Goal: Transaction & Acquisition: Book appointment/travel/reservation

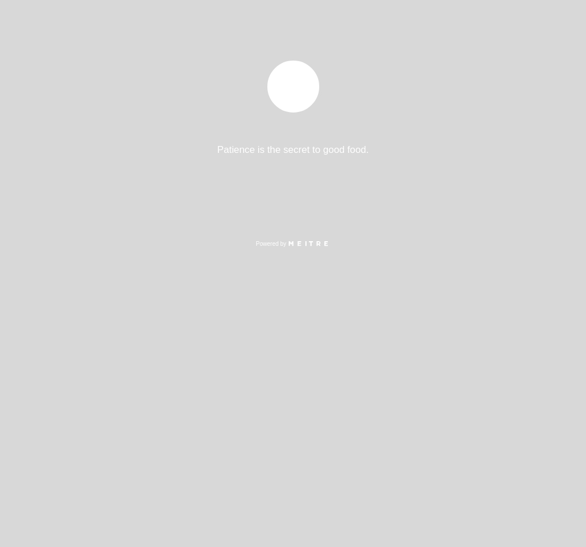
select select "es"
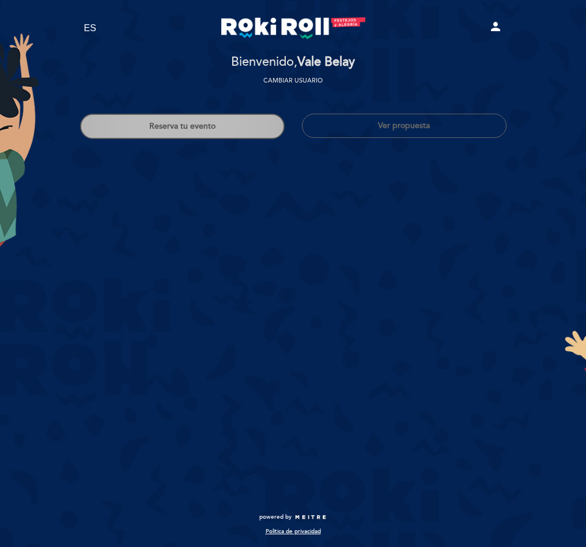
click at [144, 133] on button "Reserva tu evento" at bounding box center [182, 126] width 205 height 25
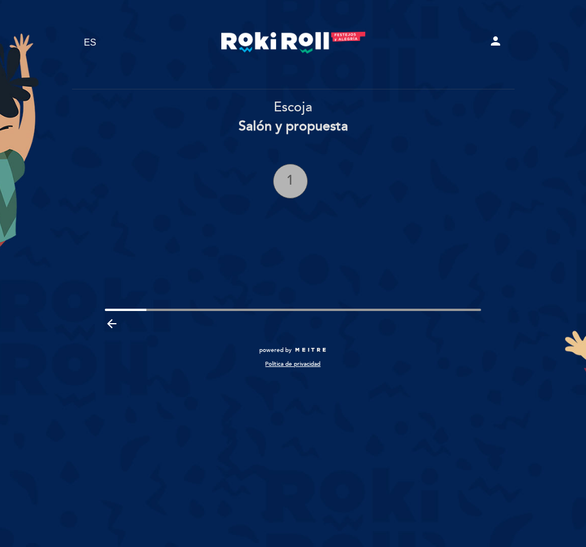
click at [287, 186] on div "1" at bounding box center [290, 181] width 35 height 35
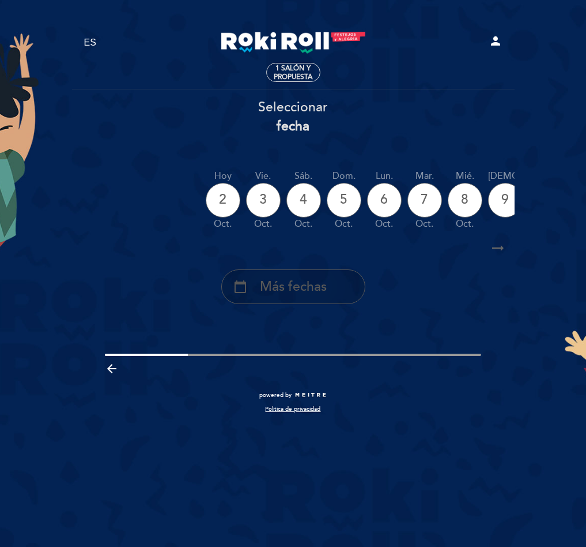
click at [317, 291] on span "Más fechas" at bounding box center [293, 286] width 67 height 19
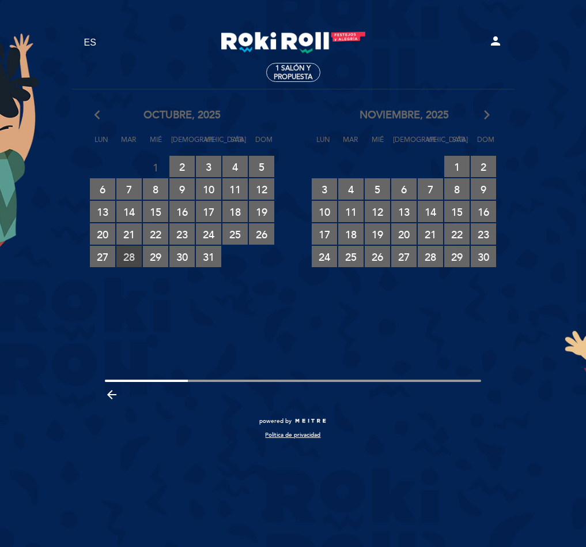
click at [134, 256] on span "28 RESERVAS DISPONIBLES" at bounding box center [128, 256] width 25 height 21
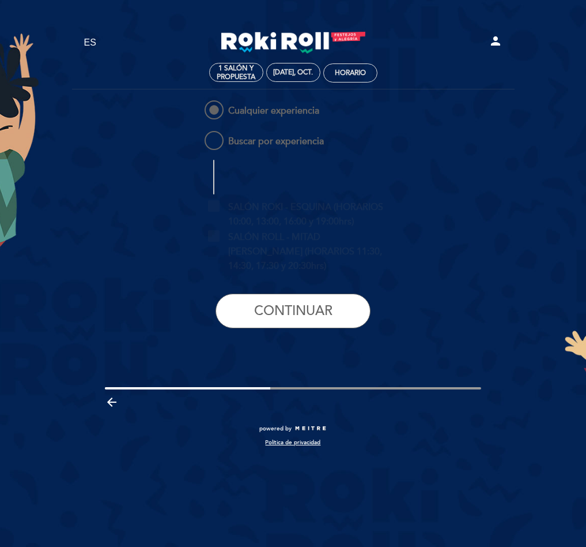
click at [277, 153] on div "Cualquier experiencia Buscar por experiencia SALÓN ROKI - ESQUINA (HORARIOS 10:…" at bounding box center [293, 217] width 222 height 239
click at [281, 143] on span "Buscar por experiencia" at bounding box center [263, 136] width 122 height 14
click at [198, 136] on input "Buscar por experiencia" at bounding box center [194, 132] width 7 height 7
radio input "false"
radio input "true"
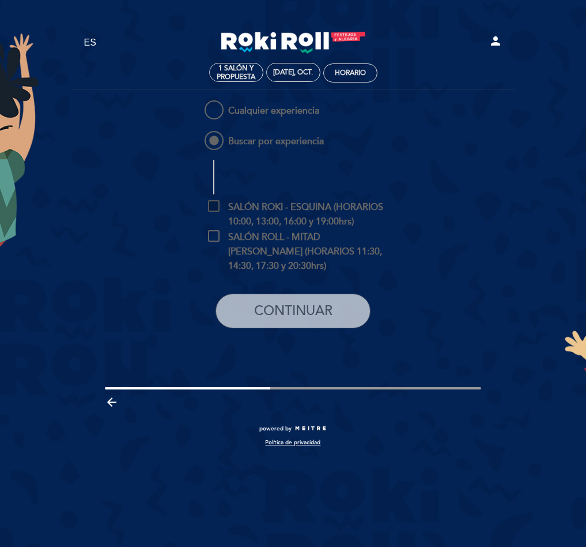
click at [289, 210] on span "SALÓN ROKI - ESQUINA (HORARIOS 10:00, 13:00, 16:00 y 19:00hrs)" at bounding box center [301, 207] width 187 height 14
click at [216, 208] on input "SALÓN ROKI - ESQUINA (HORARIOS 10:00, 13:00, 16:00 y 19:00hrs)" at bounding box center [211, 203] width 7 height 7
checkbox input "true"
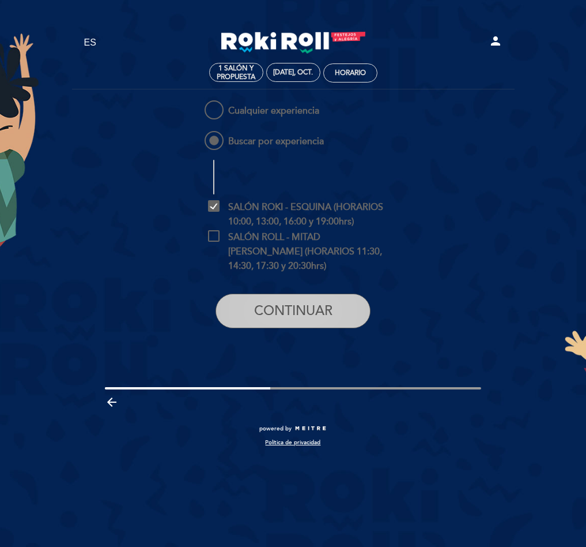
click at [299, 303] on button "CONTINUAR" at bounding box center [293, 310] width 155 height 35
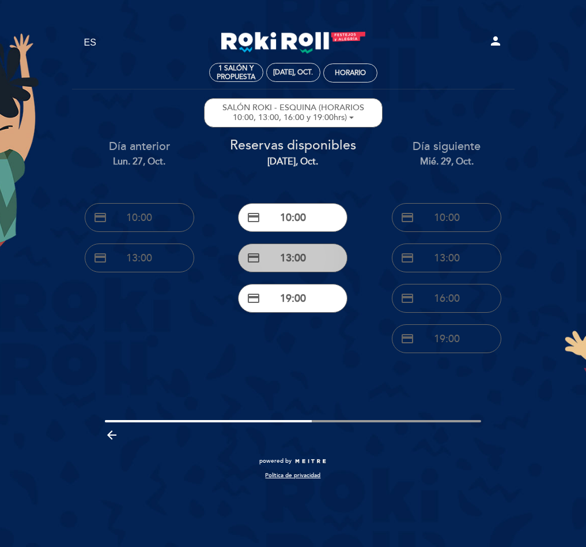
click at [310, 263] on button "credit_card 13:00" at bounding box center [293, 257] width 110 height 29
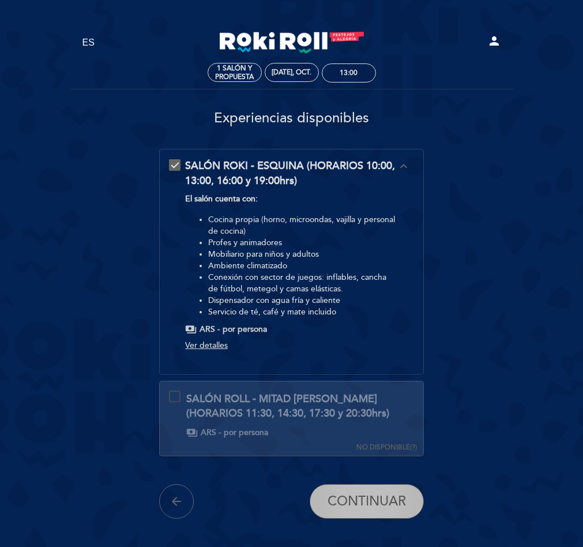
click at [374, 502] on span "CONTINUAR" at bounding box center [367, 501] width 78 height 16
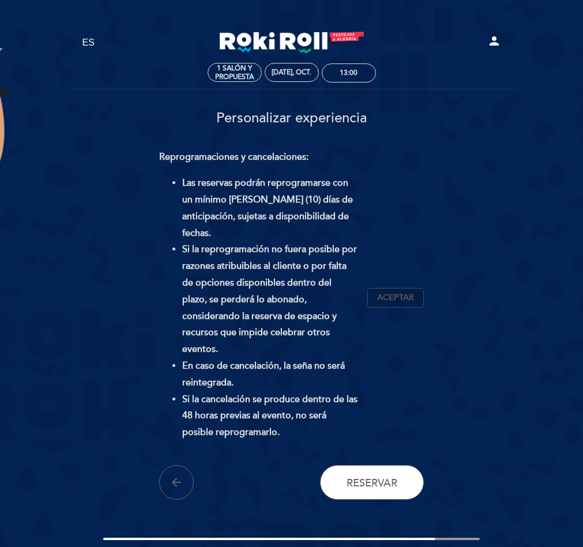
click at [411, 292] on span "Aceptar" at bounding box center [395, 298] width 37 height 12
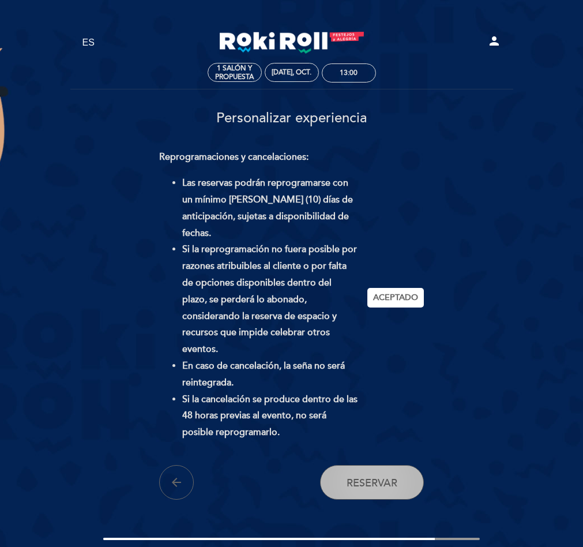
click at [379, 472] on button "Reservar" at bounding box center [372, 482] width 104 height 35
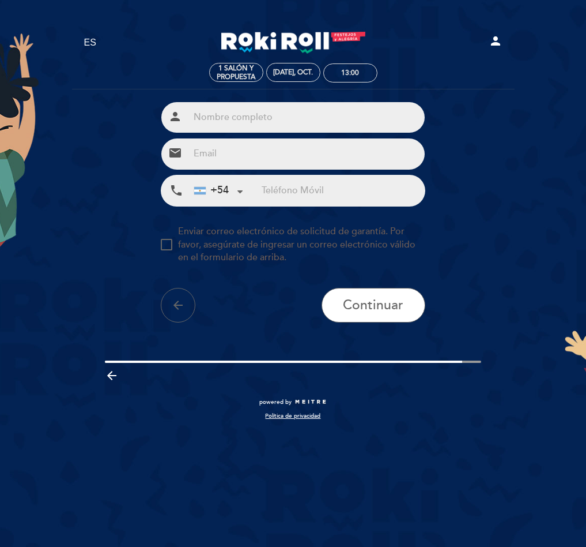
click at [244, 125] on input "text" at bounding box center [307, 117] width 236 height 31
type input "Sol/Justo"
click at [272, 160] on input "email" at bounding box center [307, 153] width 236 height 31
type input "rokirollfestejos@gmail.com"
click at [392, 187] on input "tel" at bounding box center [343, 190] width 163 height 31
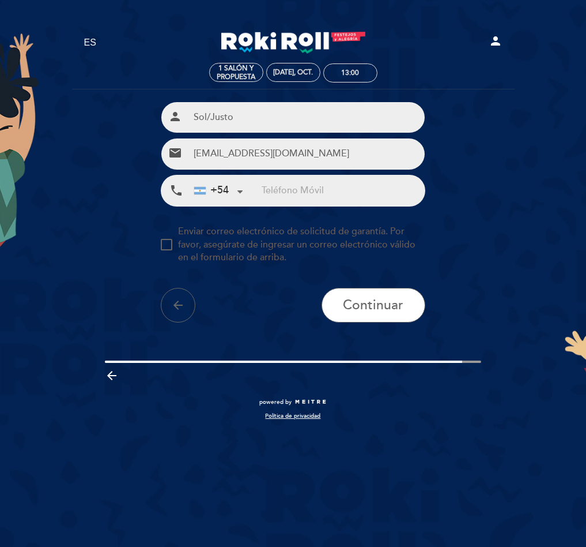
paste input "3425 15-5500"
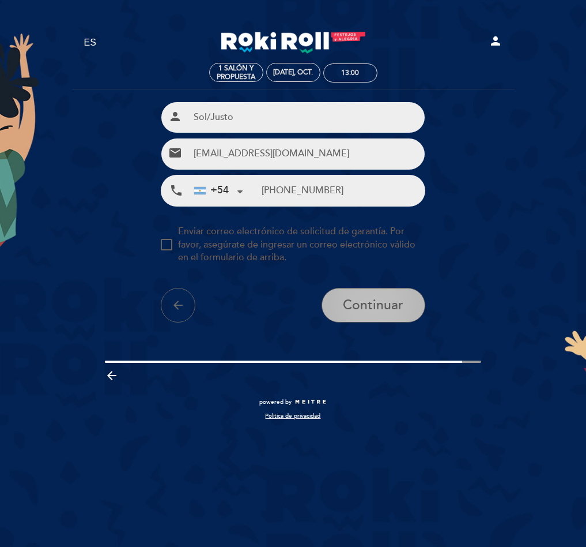
type input "3425 15-5500"
click at [393, 305] on span "Continuar" at bounding box center [373, 305] width 61 height 16
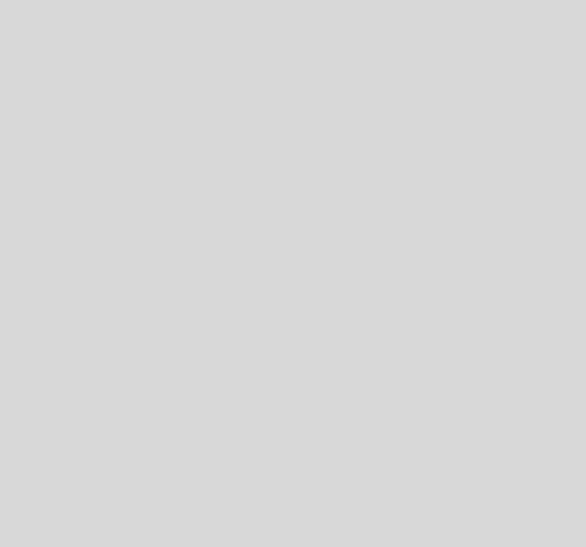
select select "es"
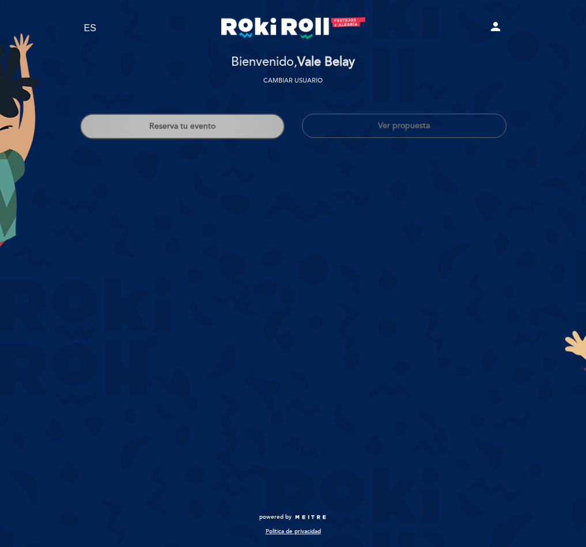
click at [229, 128] on button "Reserva tu evento" at bounding box center [182, 126] width 205 height 25
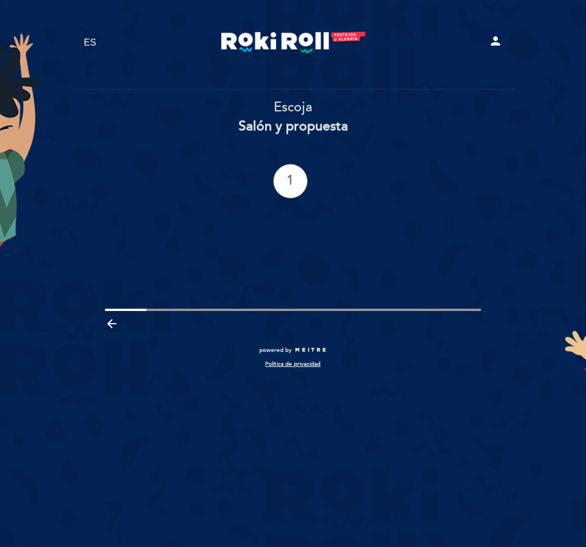
drag, startPoint x: 281, startPoint y: 154, endPoint x: 300, endPoint y: 165, distance: 22.0
click at [281, 153] on div "Escoja Salón y propuesta 1" at bounding box center [293, 148] width 444 height 100
click at [308, 175] on ng-container "1" at bounding box center [293, 181] width 40 height 35
click at [302, 175] on div "1" at bounding box center [290, 181] width 35 height 35
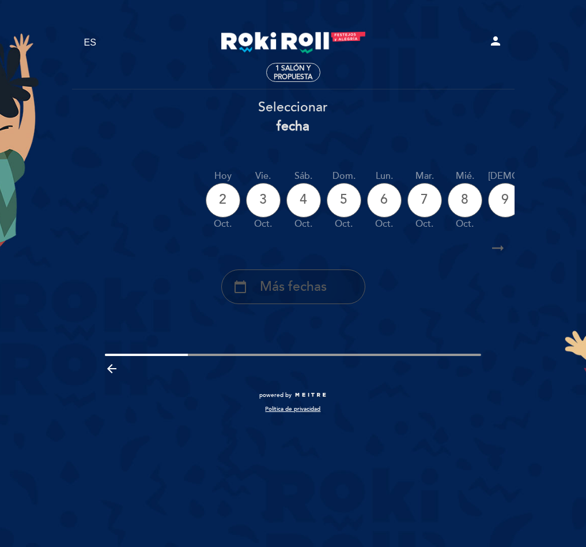
click at [330, 300] on div "calendar_today Más fechas" at bounding box center [293, 286] width 144 height 35
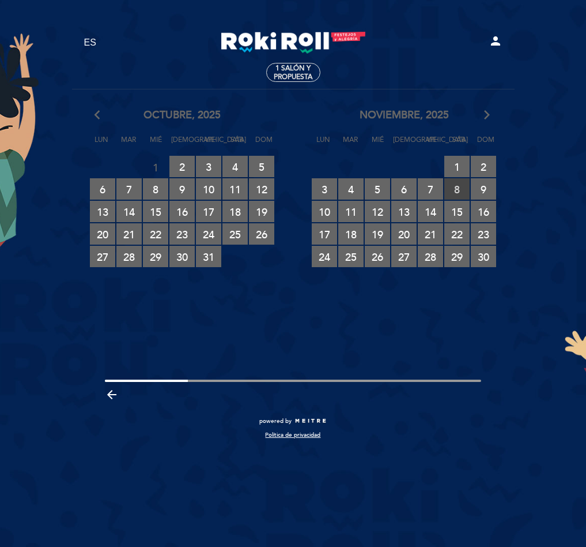
click at [457, 184] on span "8 RESERVAS DISPONIBLES" at bounding box center [457, 188] width 25 height 21
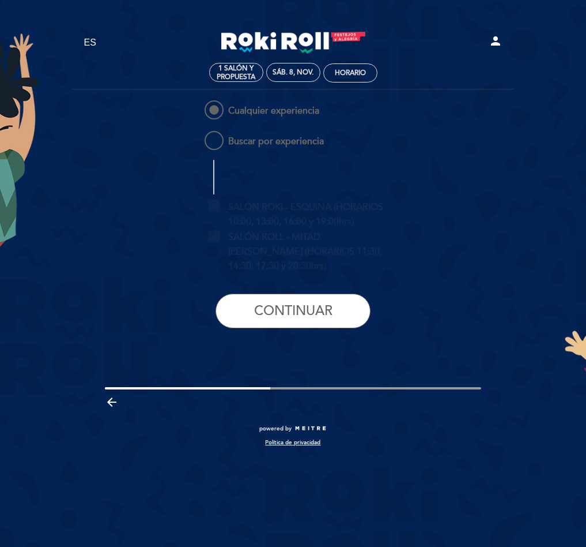
click at [232, 150] on p "Buscar por experiencia" at bounding box center [293, 139] width 205 height 21
radio input "false"
radio input "true"
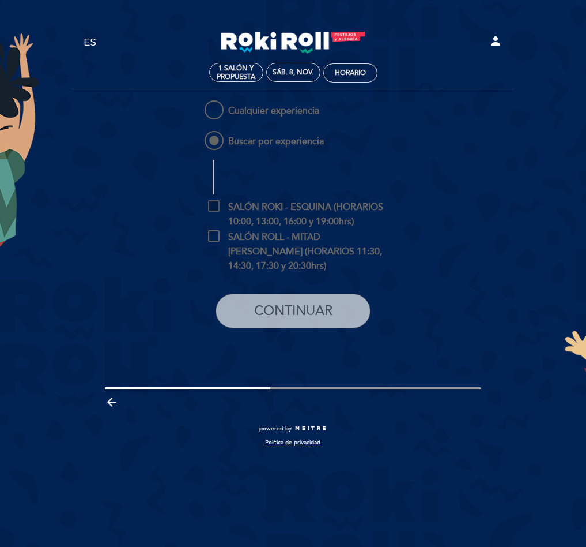
click at [283, 211] on span "SALÓN ROKI - ESQUINA (HORARIOS 10:00, 13:00, 16:00 y 19:00hrs)" at bounding box center [301, 207] width 187 height 14
click at [216, 208] on input "SALÓN ROKI - ESQUINA (HORARIOS 10:00, 13:00, 16:00 y 19:00hrs)" at bounding box center [211, 203] width 7 height 7
checkbox input "true"
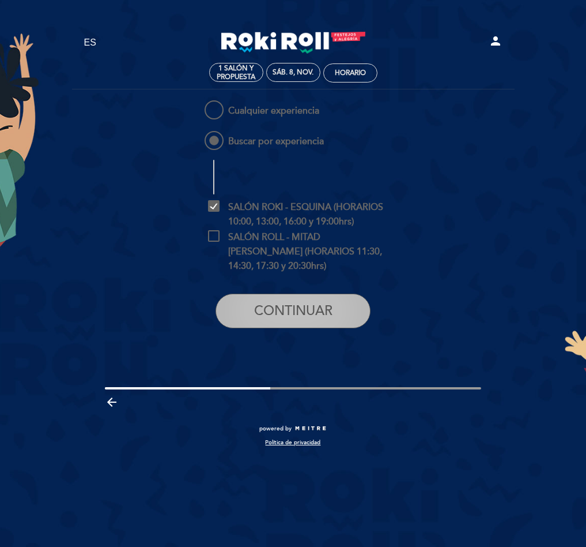
click at [243, 312] on button "CONTINUAR" at bounding box center [293, 310] width 155 height 35
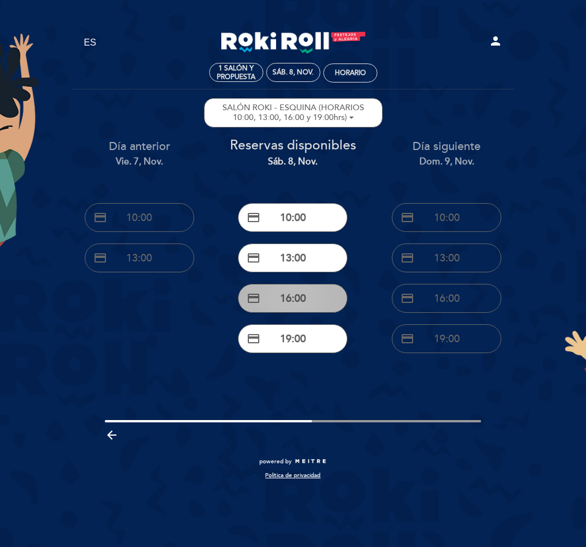
click at [270, 292] on button "credit_card 16:00" at bounding box center [293, 298] width 110 height 29
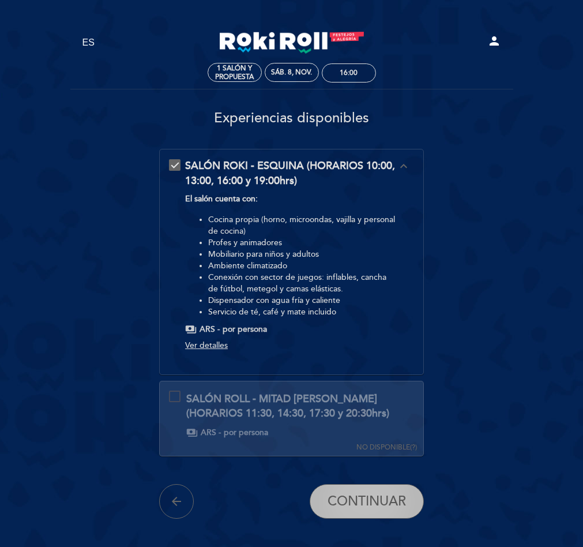
drag, startPoint x: 350, startPoint y: 528, endPoint x: 353, endPoint y: 492, distance: 35.9
click at [350, 526] on header "EN ES PT Roki Roll person 1 Salón y propuesta sáb. 8, nov. 16:00 [GEOGRAPHIC_DA…" at bounding box center [291, 273] width 443 height 519
click at [355, 488] on button "CONTINUAR" at bounding box center [367, 501] width 114 height 35
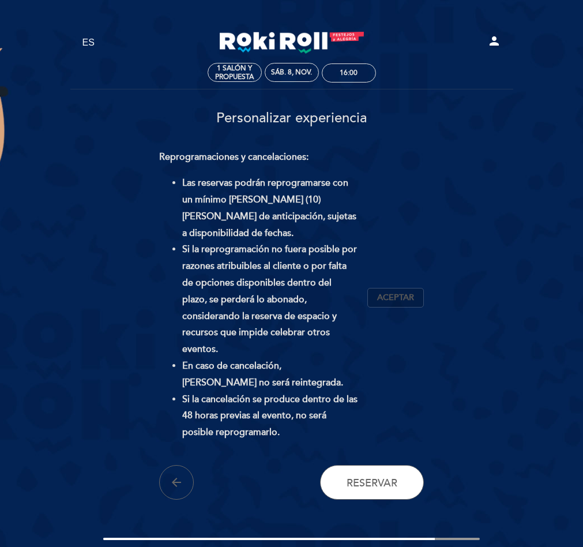
click at [392, 292] on span "Aceptar" at bounding box center [395, 298] width 37 height 12
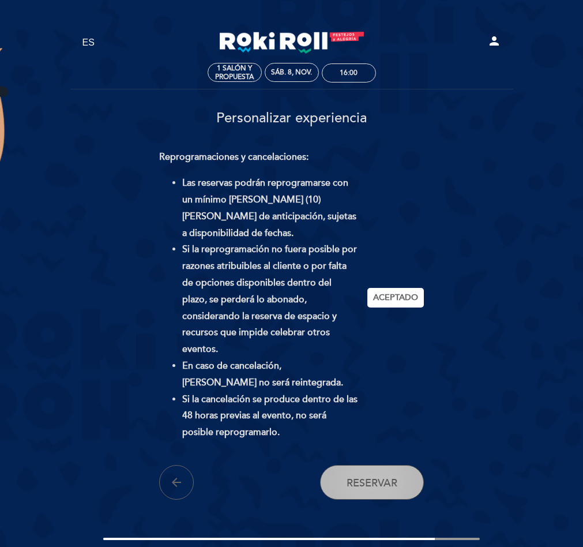
click at [381, 465] on button "Reservar" at bounding box center [372, 482] width 104 height 35
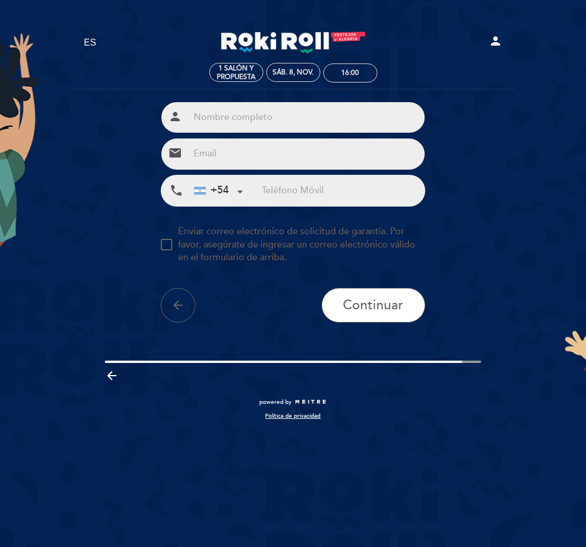
drag, startPoint x: 228, startPoint y: 126, endPoint x: 237, endPoint y: 125, distance: 8.7
click at [228, 126] on input "text" at bounding box center [307, 117] width 236 height 31
paste input "[PERSON_NAME]"
type input "[PERSON_NAME]"
click at [250, 149] on input "email" at bounding box center [307, 153] width 236 height 31
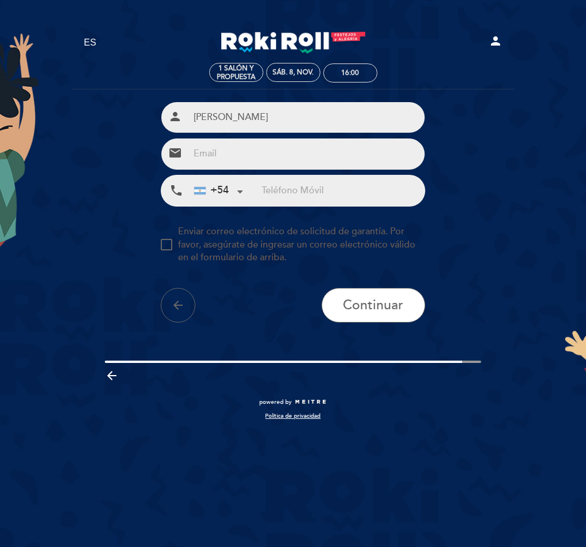
paste input "[EMAIL_ADDRESS][DOMAIN_NAME]"
type input "[EMAIL_ADDRESS][DOMAIN_NAME]"
click at [302, 193] on input "tel" at bounding box center [343, 190] width 163 height 31
paste input "[PHONE_NUMBER]"
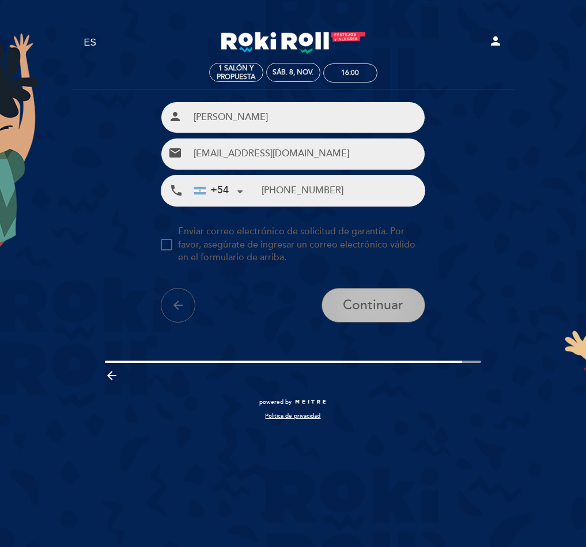
type input "[PHONE_NUMBER]"
click at [369, 295] on button "Continuar" at bounding box center [374, 305] width 104 height 35
